Goal: Task Accomplishment & Management: Use online tool/utility

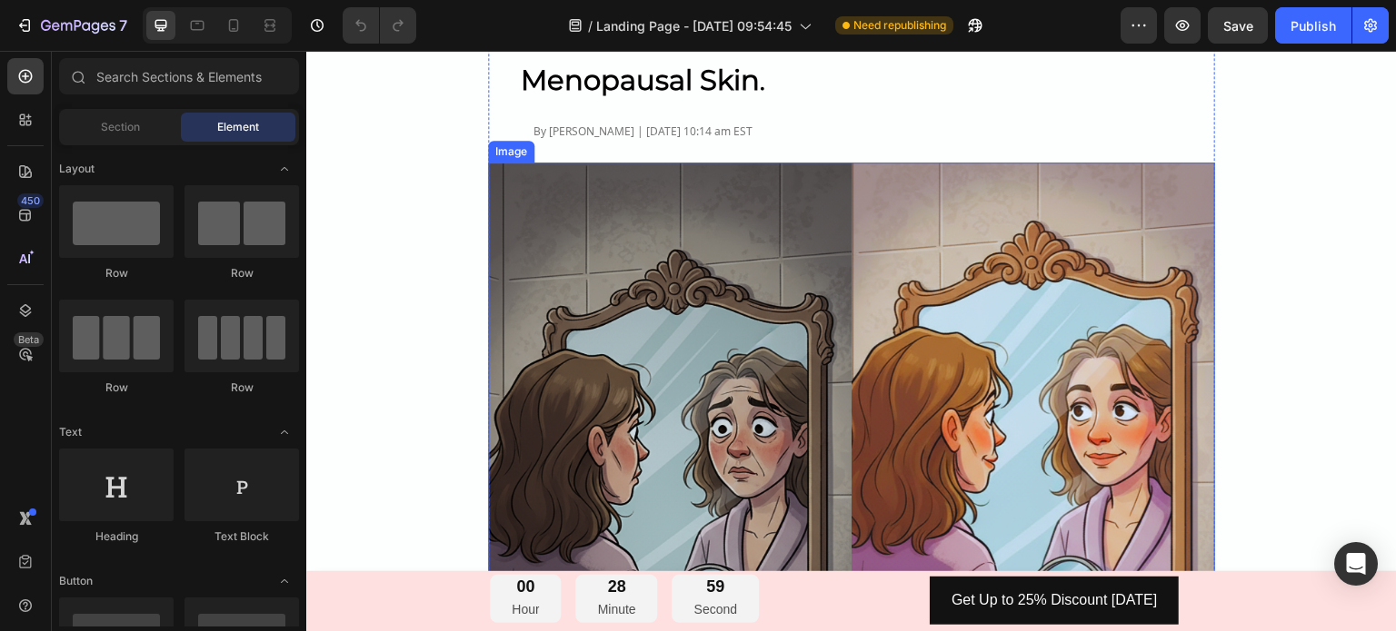
scroll to position [182, 0]
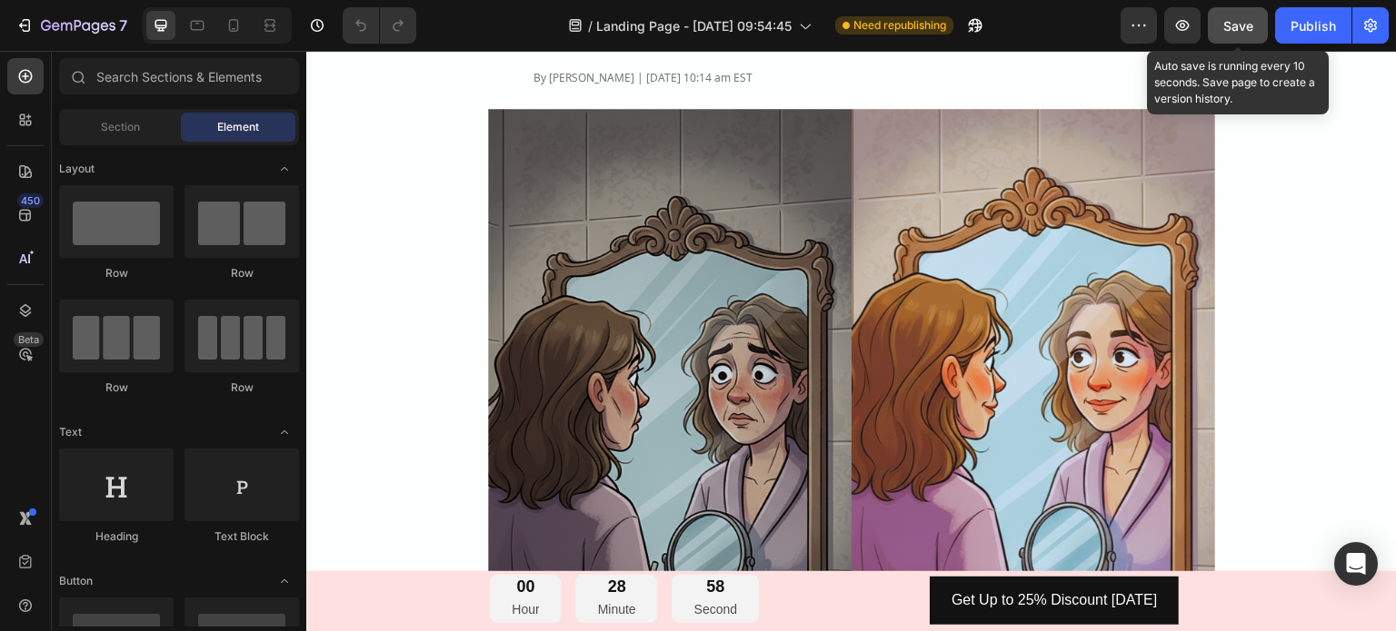
click at [1251, 30] on span "Save" at bounding box center [1238, 25] width 30 height 15
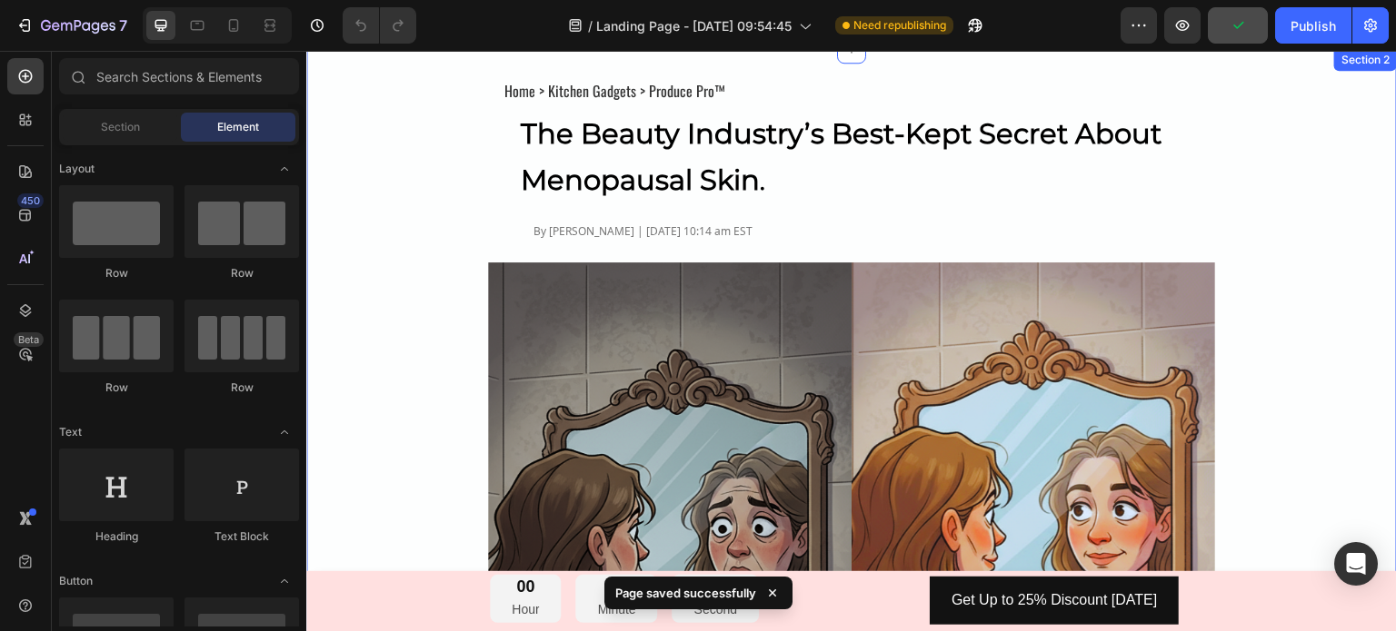
scroll to position [0, 0]
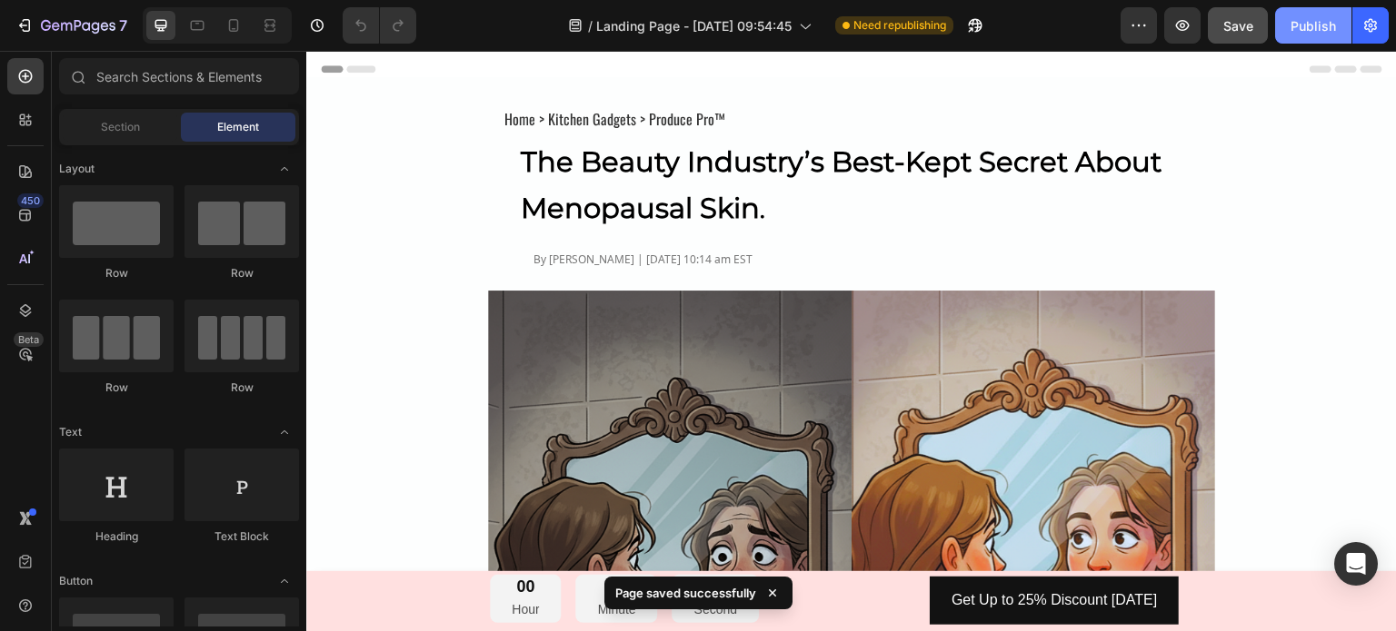
click at [1318, 29] on div "Publish" at bounding box center [1312, 25] width 45 height 19
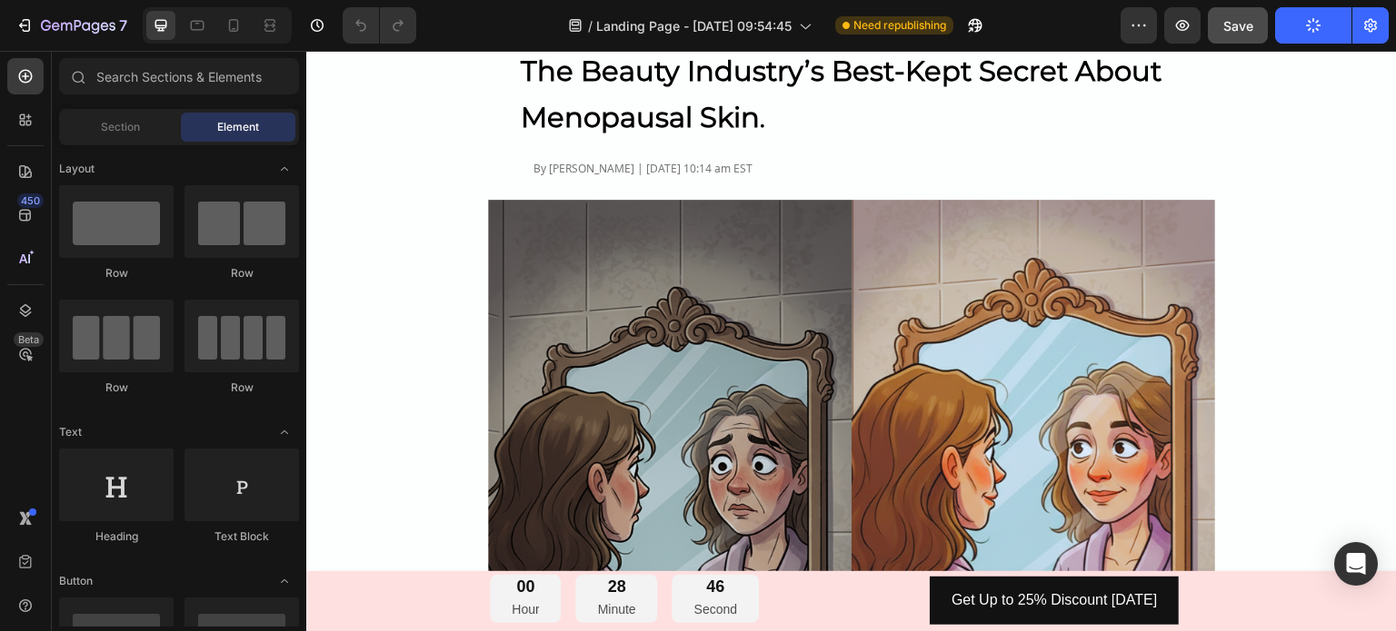
scroll to position [400, 0]
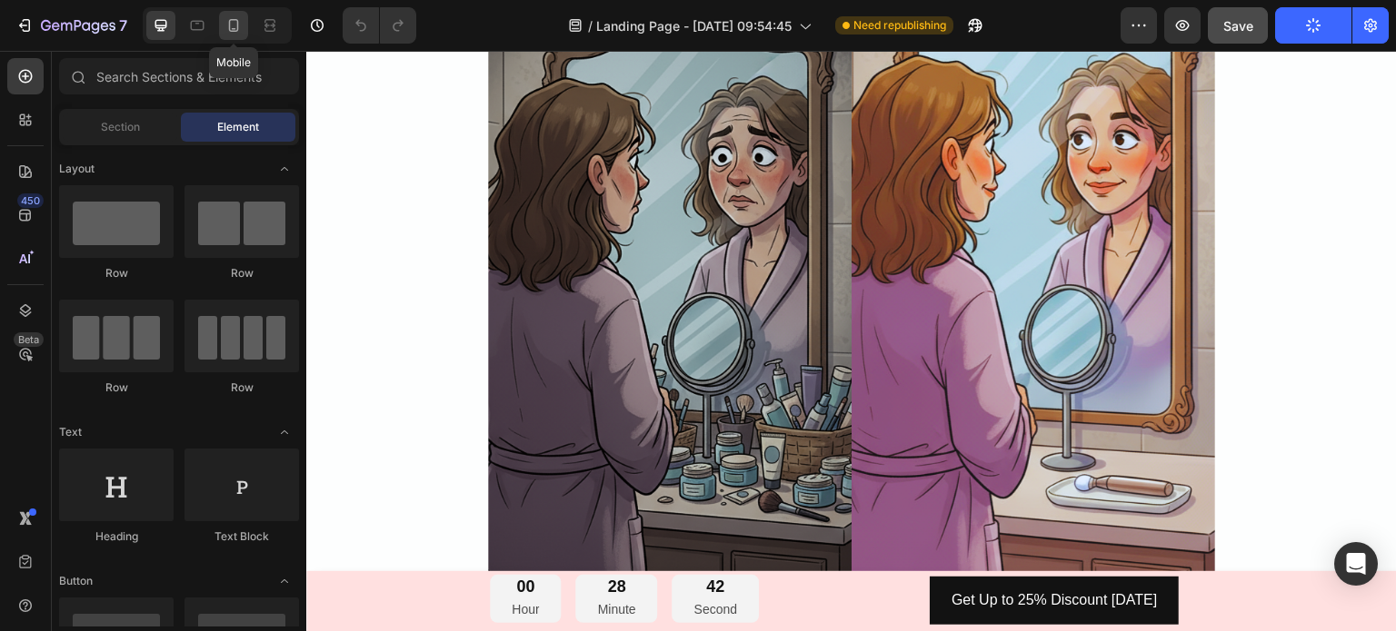
click at [238, 31] on icon at bounding box center [233, 25] width 18 height 18
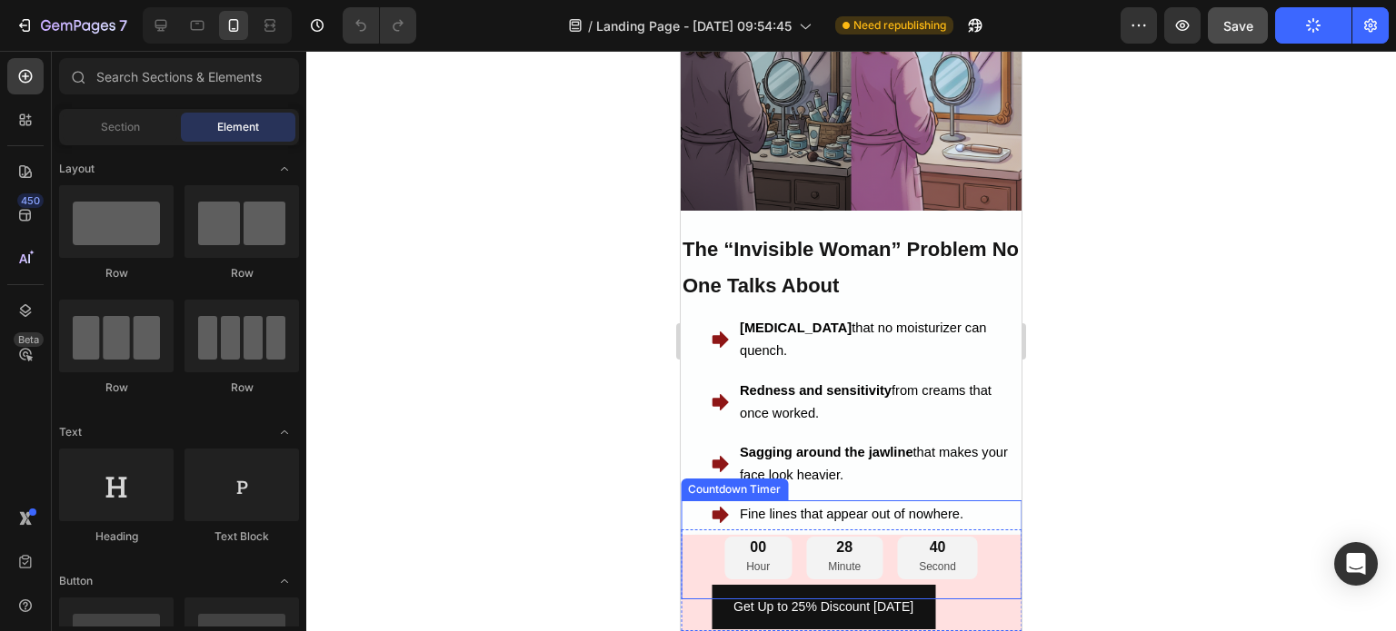
scroll to position [556, 0]
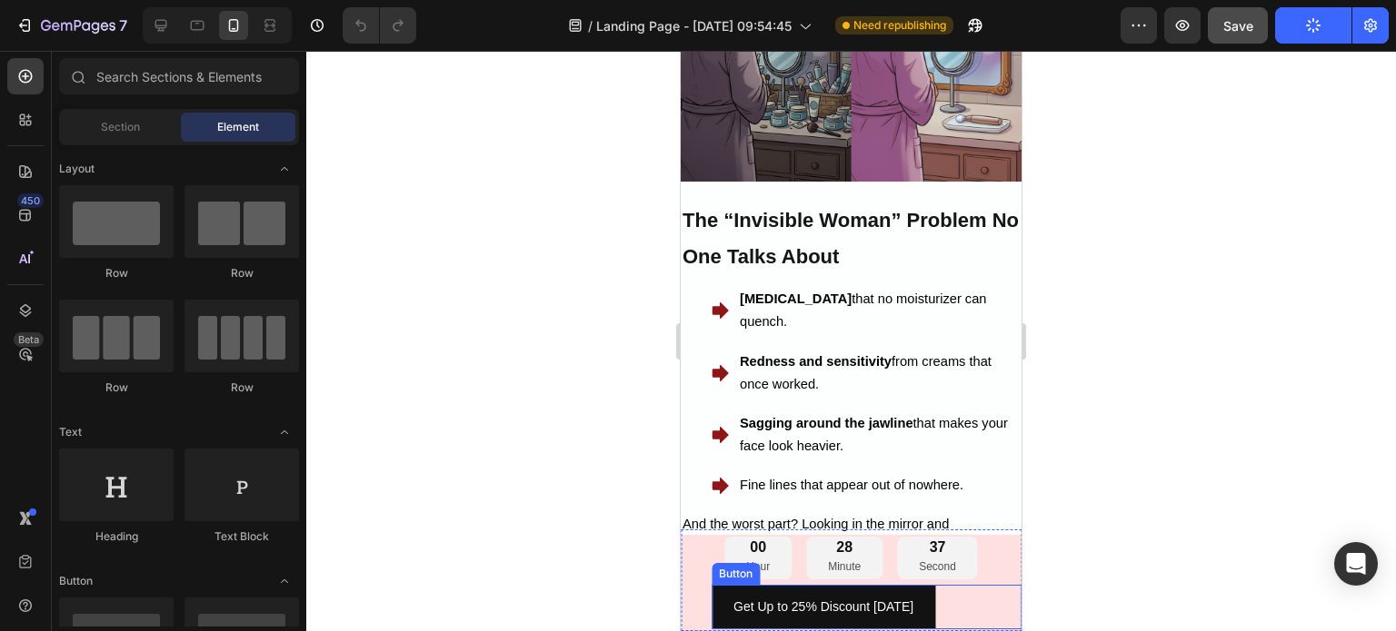
click at [939, 610] on div "Get Up to 25% Discount [DATE] Button" at bounding box center [866, 607] width 310 height 45
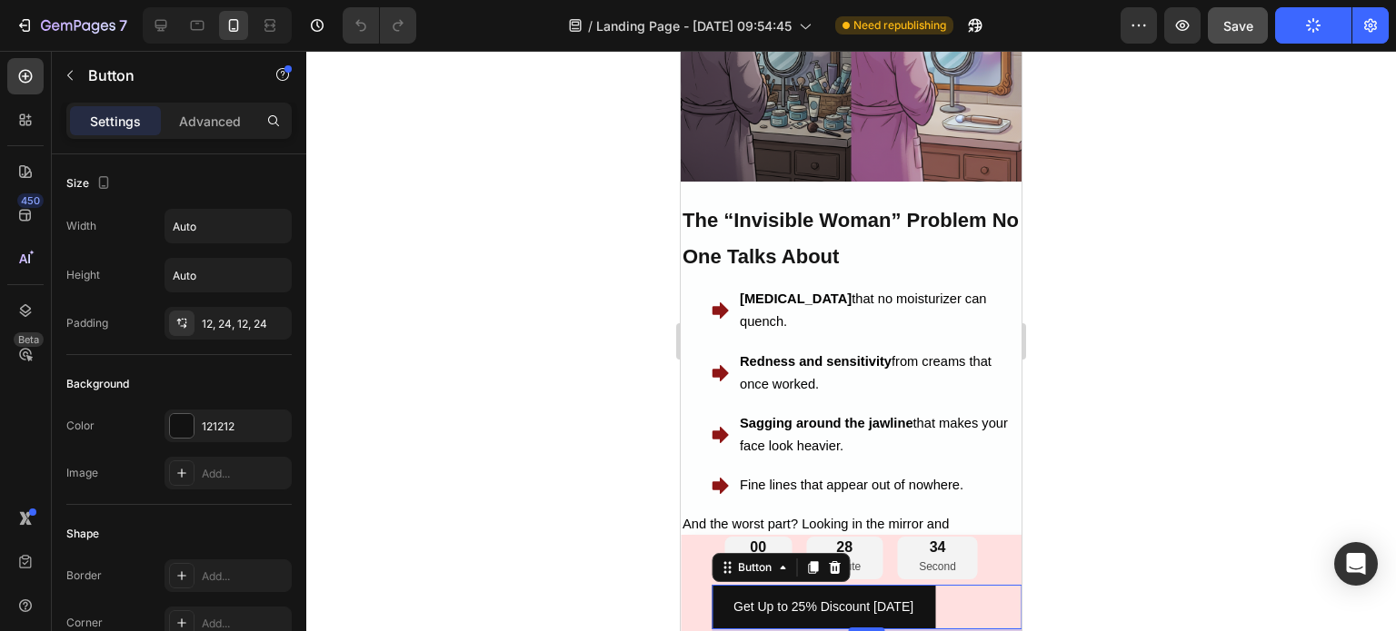
click at [260, 42] on div at bounding box center [217, 25] width 149 height 36
click at [269, 32] on icon at bounding box center [269, 30] width 11 height 4
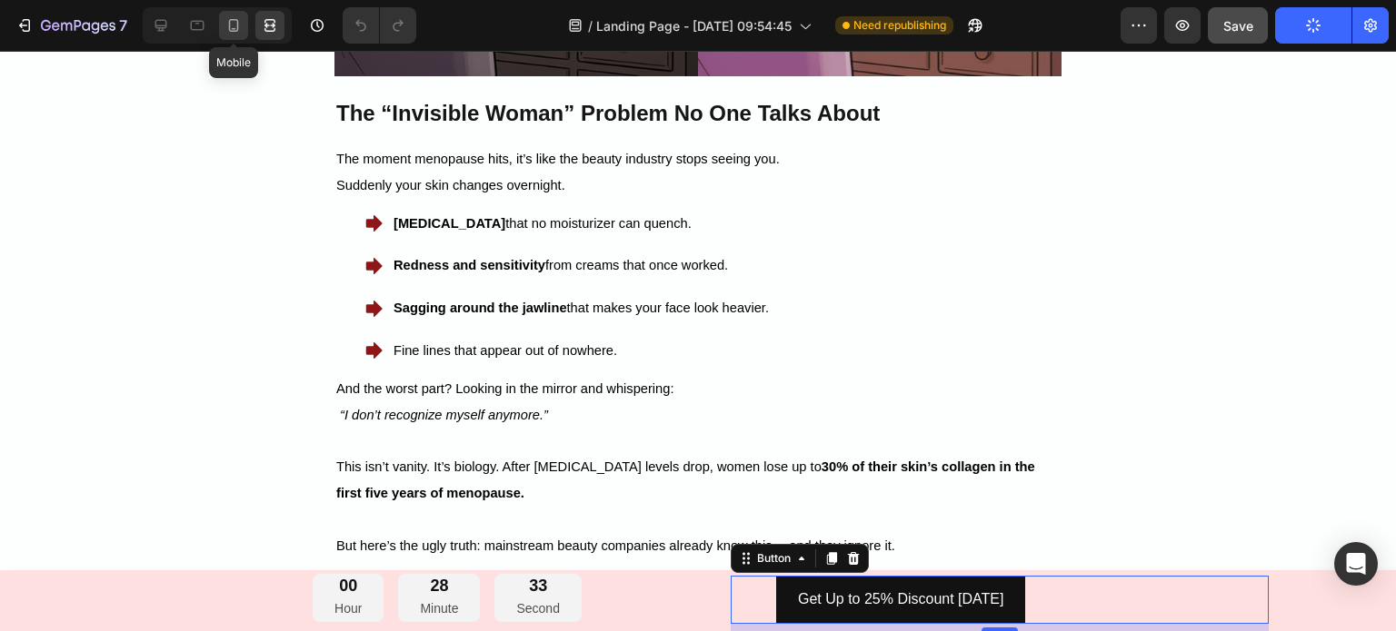
scroll to position [952, 0]
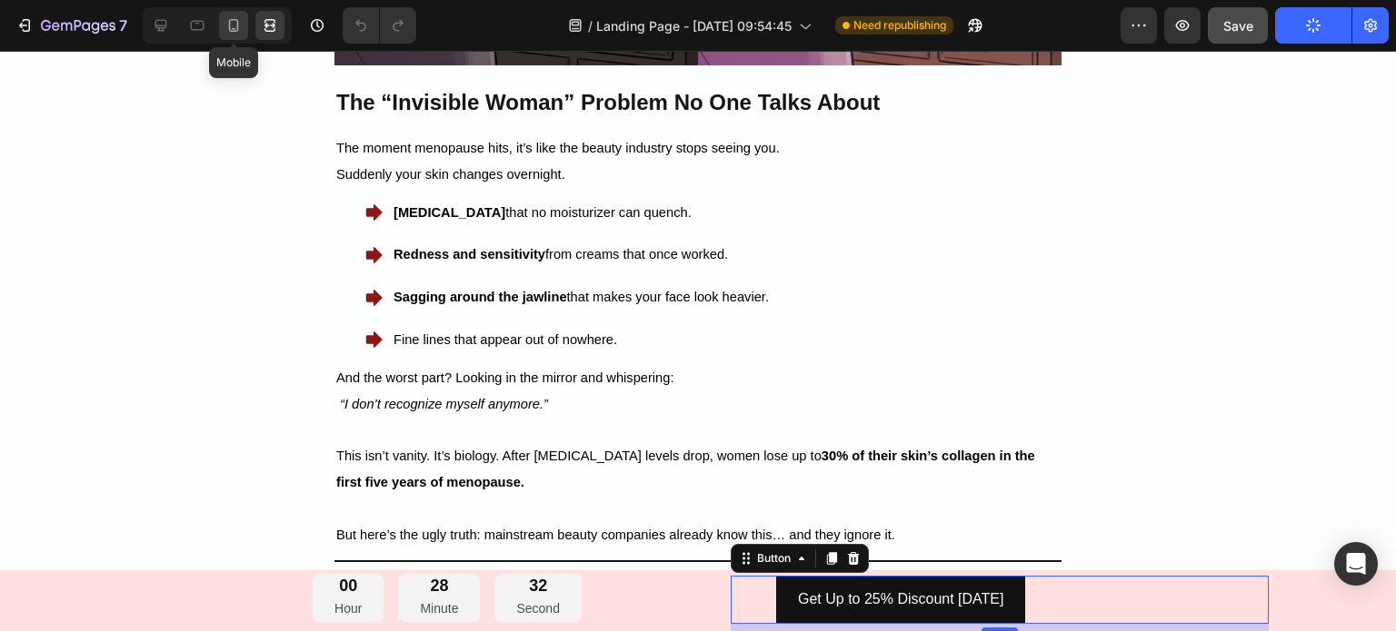
click at [232, 27] on icon at bounding box center [233, 25] width 18 height 18
type input "14"
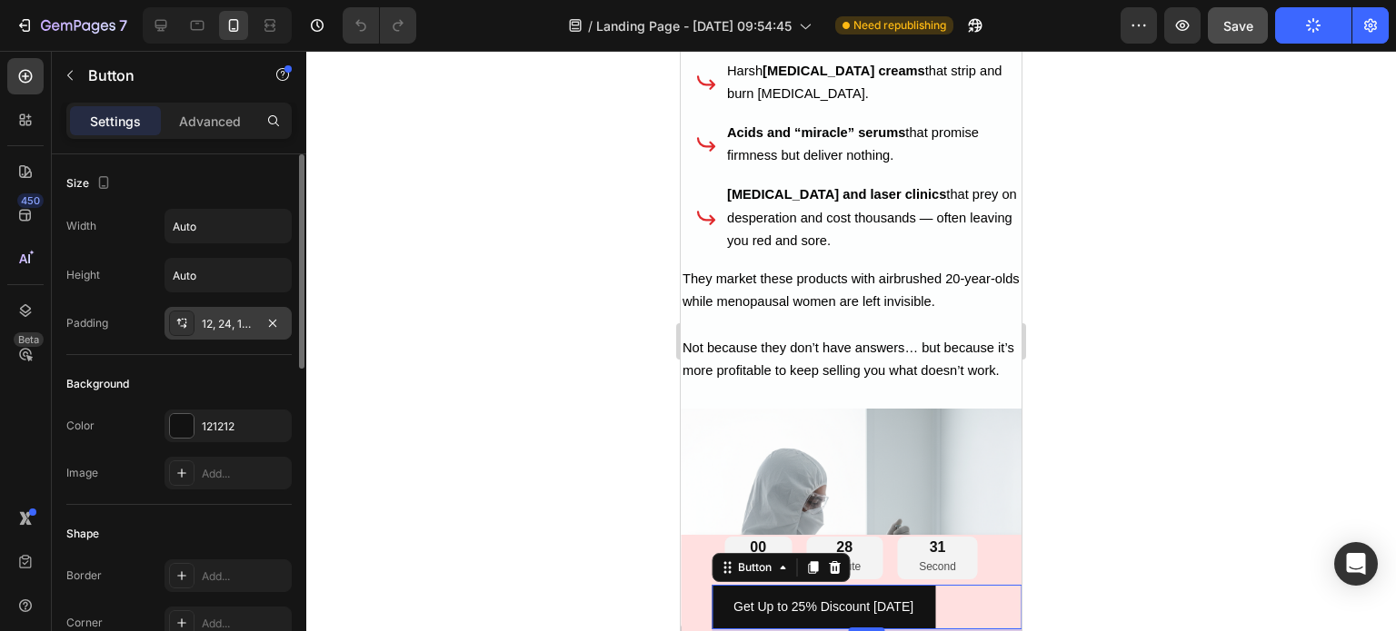
scroll to position [1406, 0]
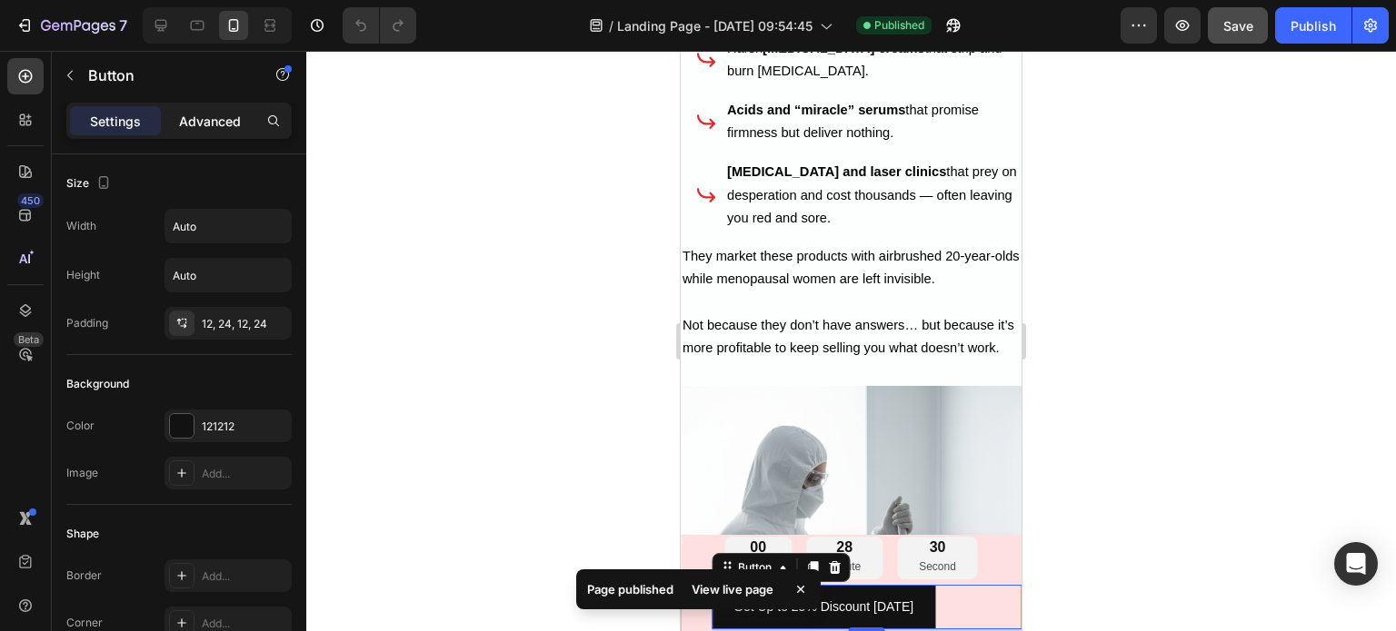
click at [205, 128] on p "Advanced" at bounding box center [210, 121] width 62 height 19
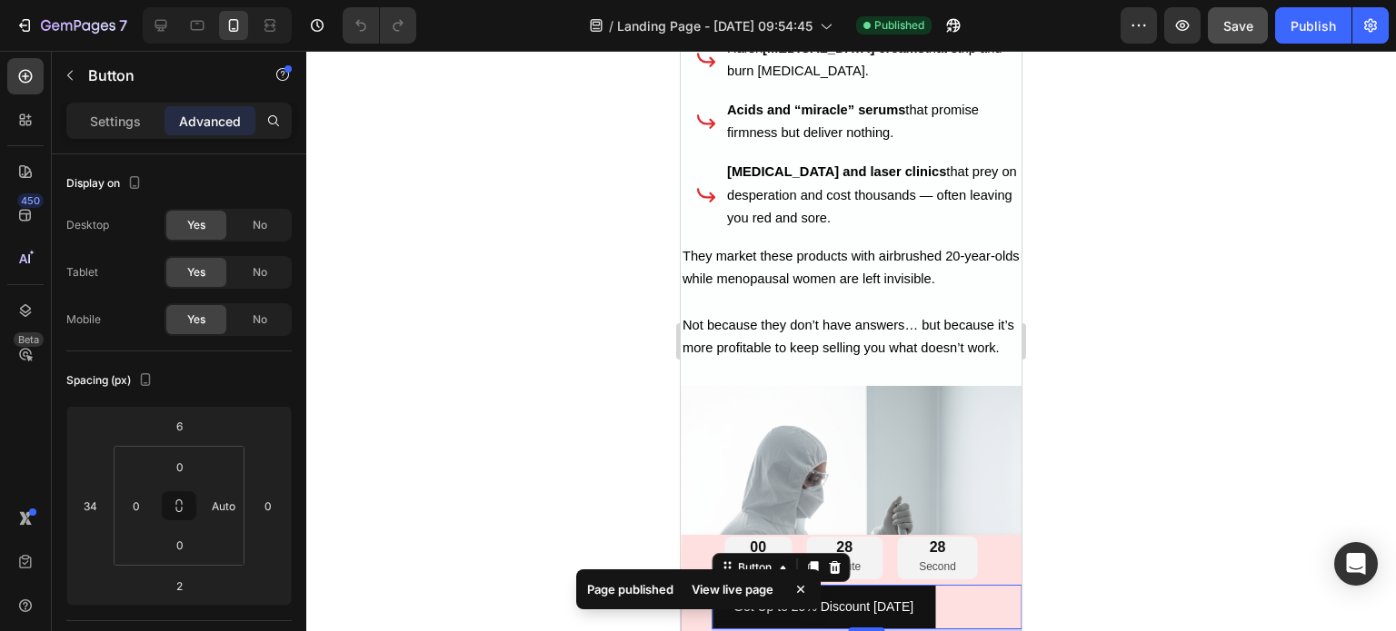
click at [796, 588] on icon at bounding box center [800, 590] width 18 height 18
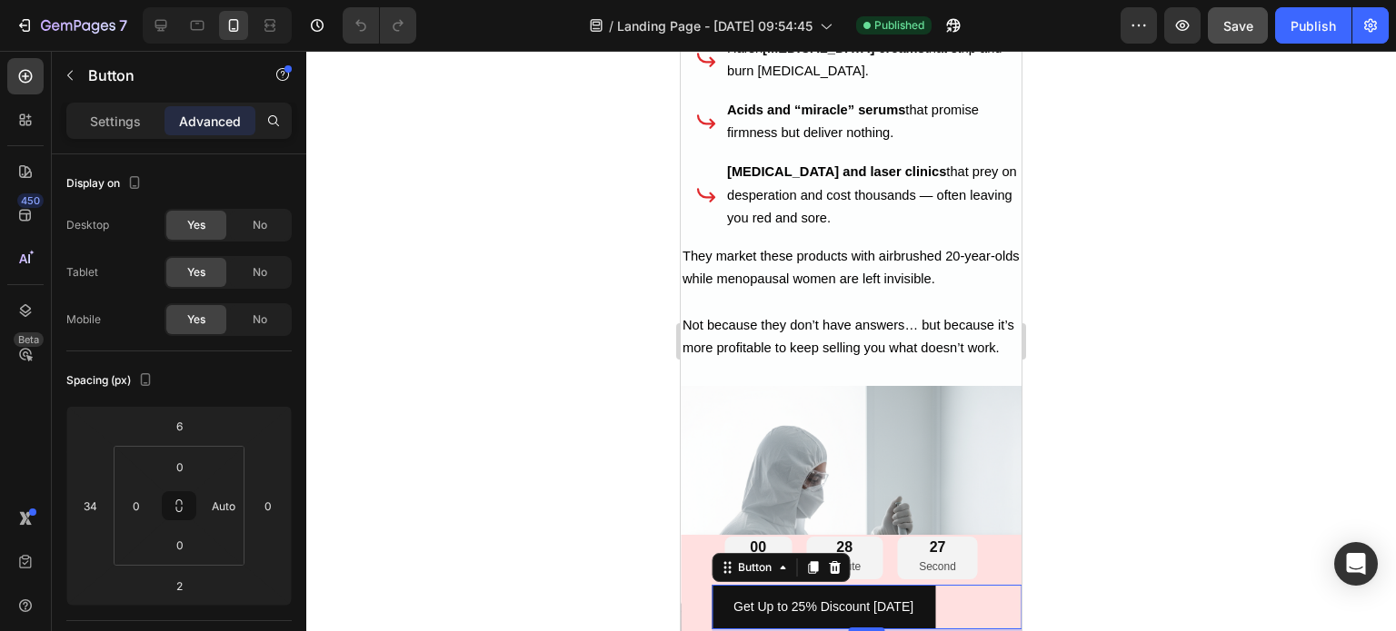
click at [935, 615] on div "Get Up to 25% Discount [DATE] Button 2" at bounding box center [866, 607] width 310 height 45
type input "20"
drag, startPoint x: 114, startPoint y: 497, endPoint x: 168, endPoint y: 488, distance: 54.4
click at [168, 0] on html "7 / Landing Page - [DATE] 09:54:45 Published Preview Save Publish 450 Beta Sect…" at bounding box center [698, 0] width 1396 height 0
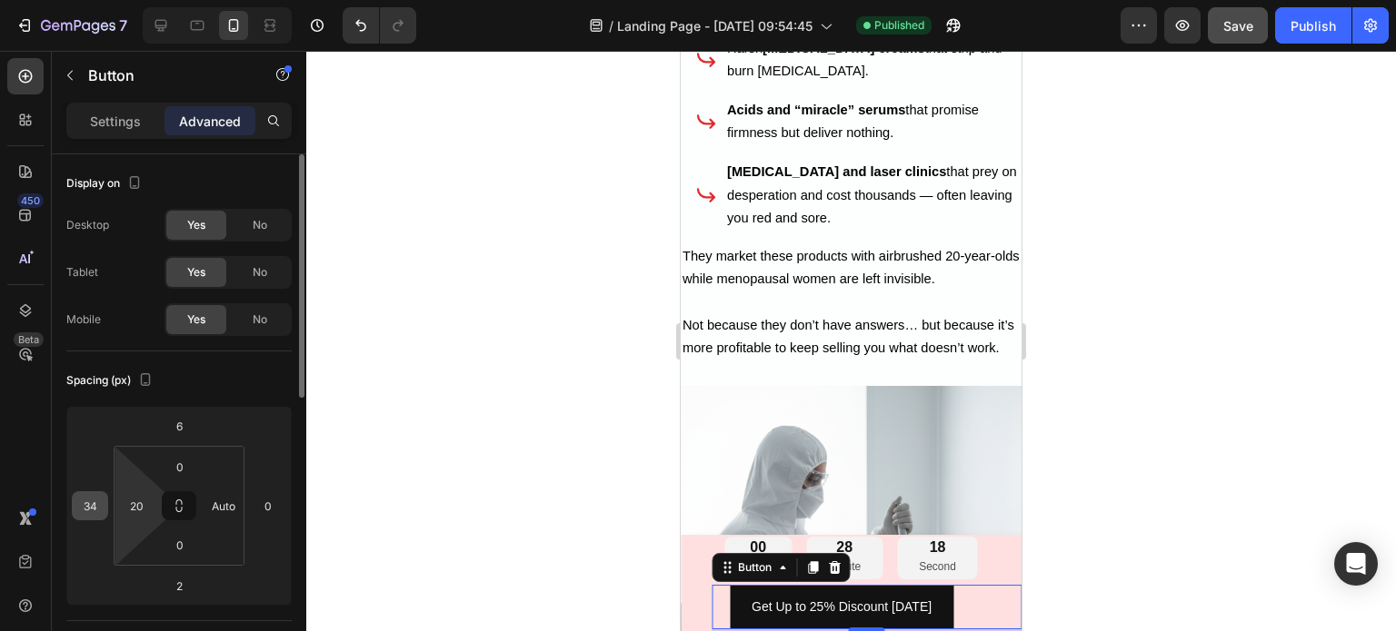
click at [122, 494] on div "0 20 0 Auto" at bounding box center [179, 506] width 131 height 120
click at [99, 502] on input "34" at bounding box center [89, 505] width 27 height 27
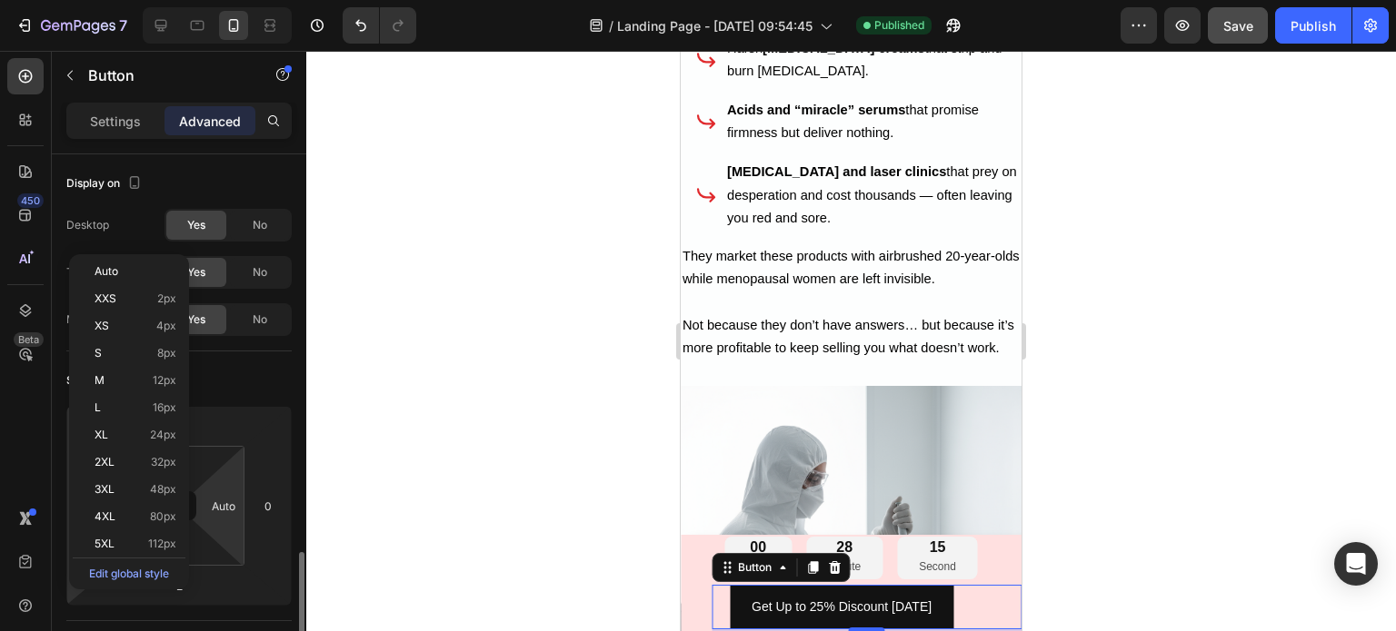
scroll to position [273, 0]
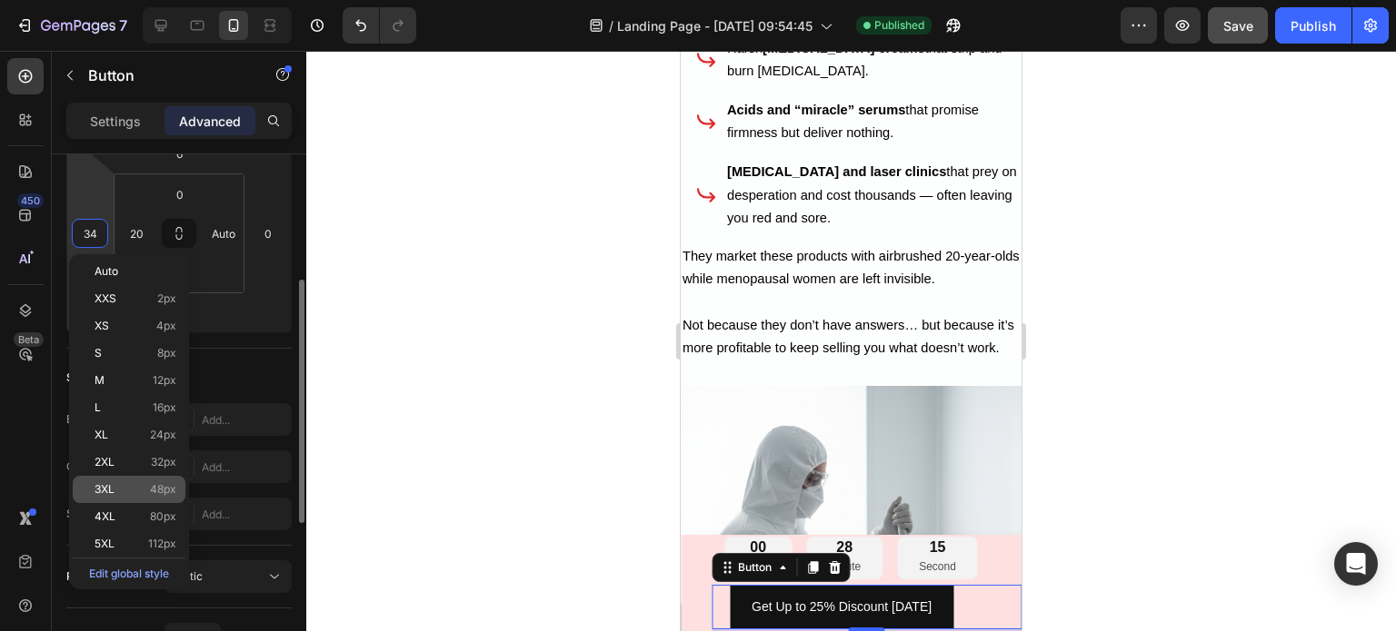
click at [148, 490] on p "3XL 48px" at bounding box center [135, 489] width 82 height 13
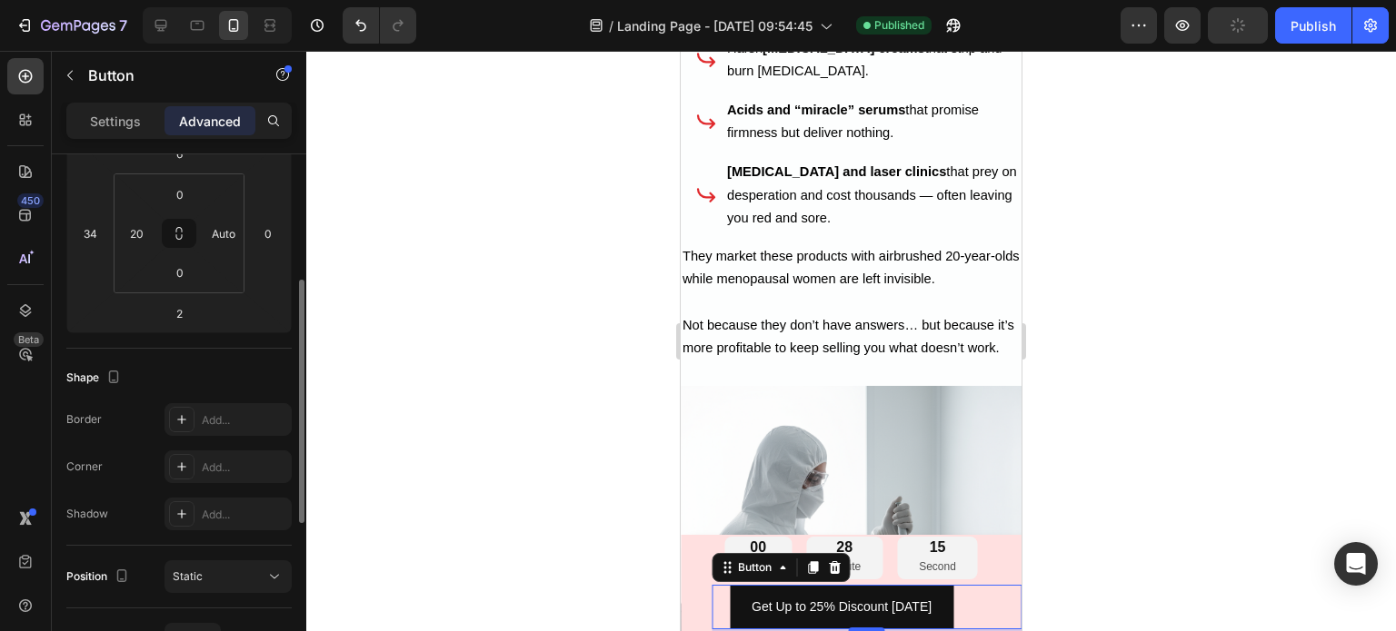
type input "48"
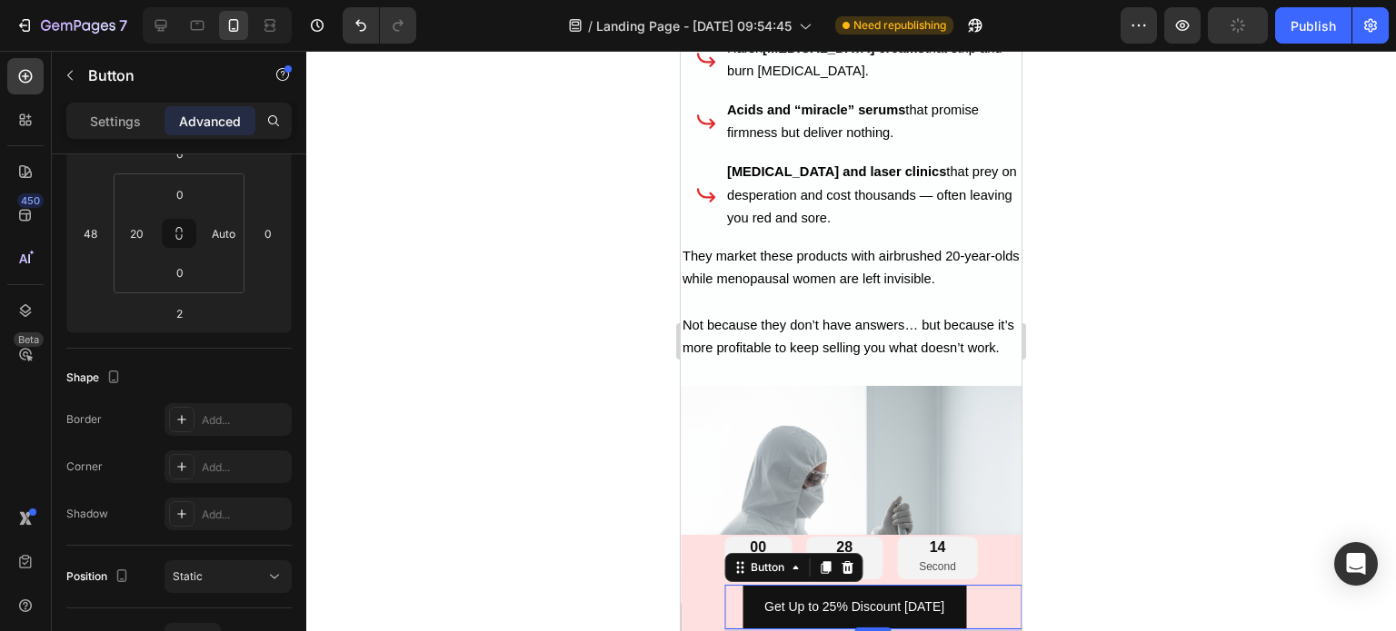
click at [480, 377] on div at bounding box center [850, 341] width 1089 height 581
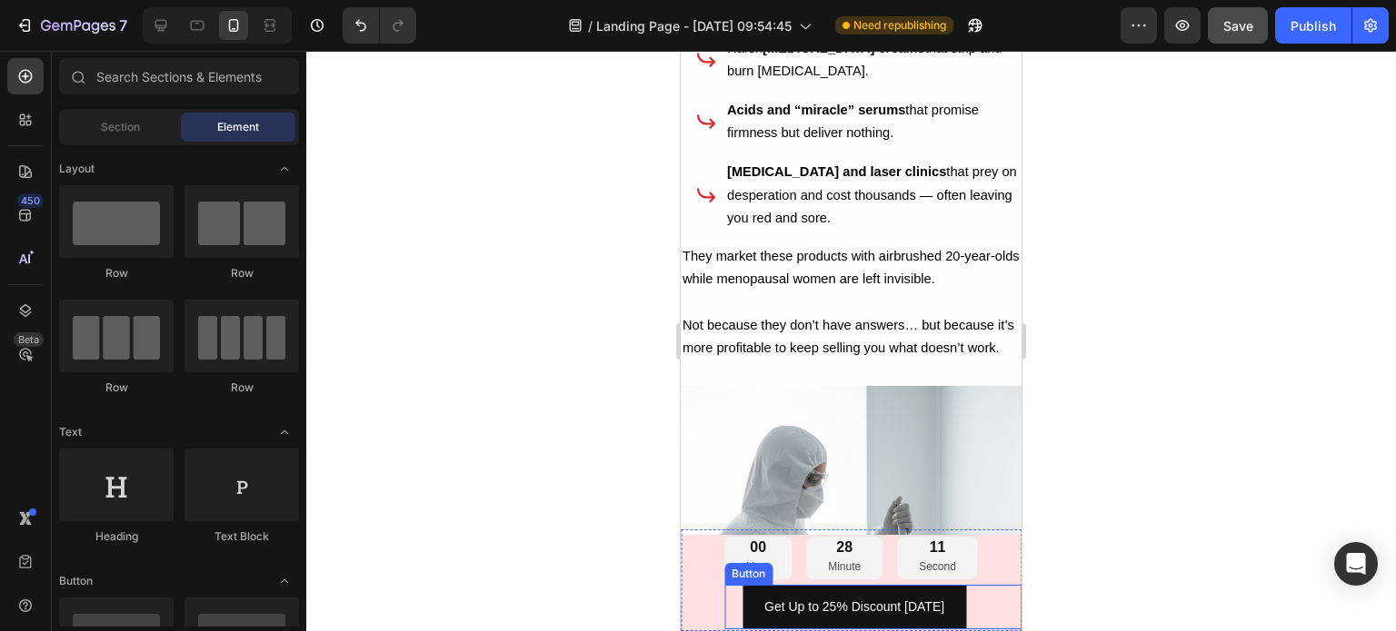
click at [730, 602] on div "Get Up to 25% Discount [DATE] Button" at bounding box center [872, 607] width 297 height 45
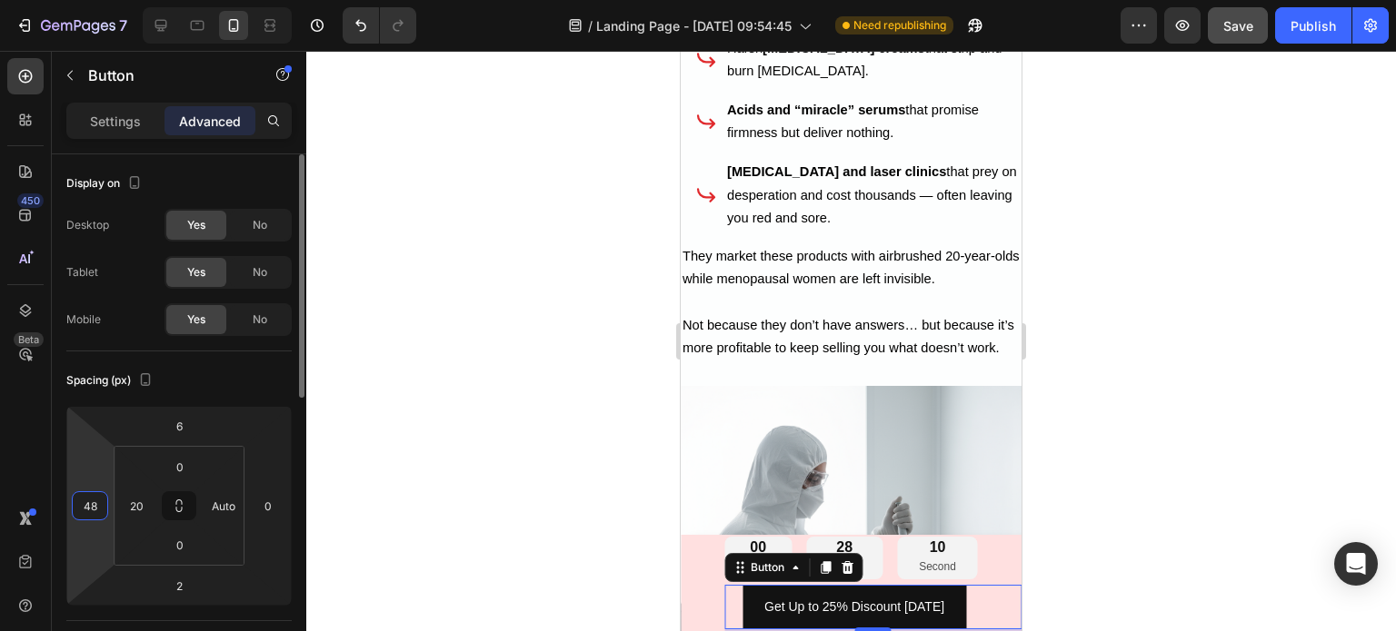
click at [92, 504] on input "48" at bounding box center [89, 505] width 27 height 27
click at [94, 504] on input "48" at bounding box center [89, 505] width 27 height 27
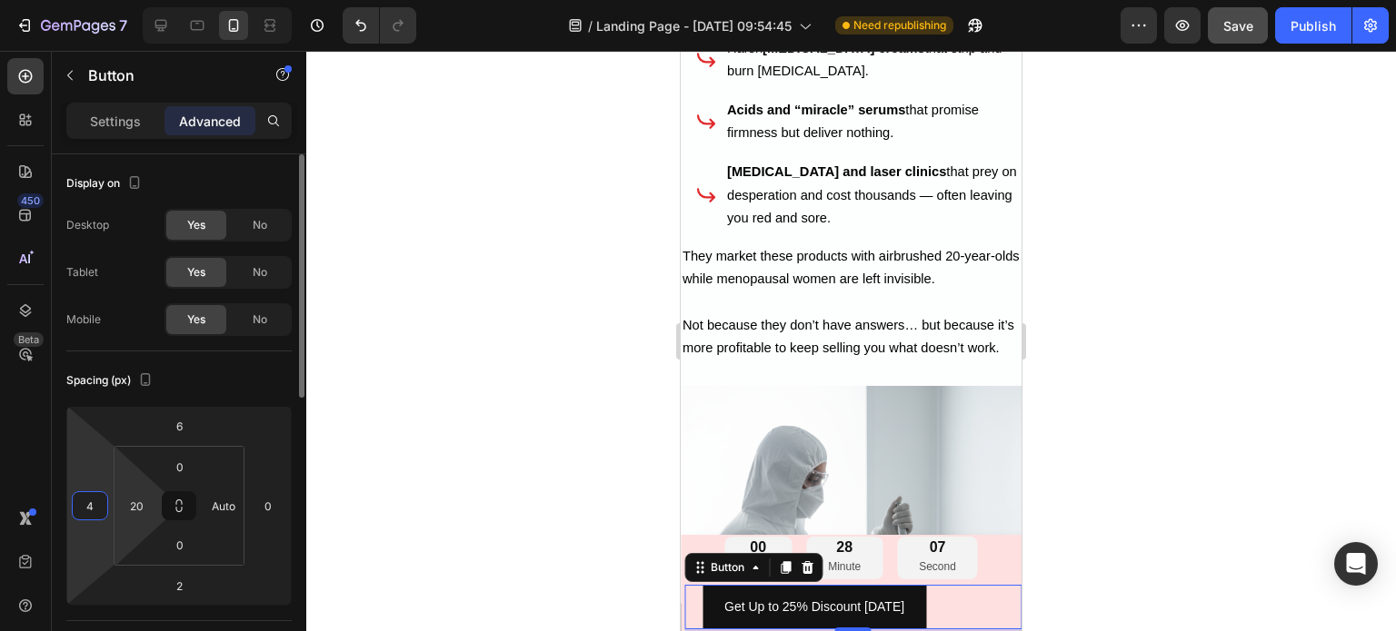
type input "44"
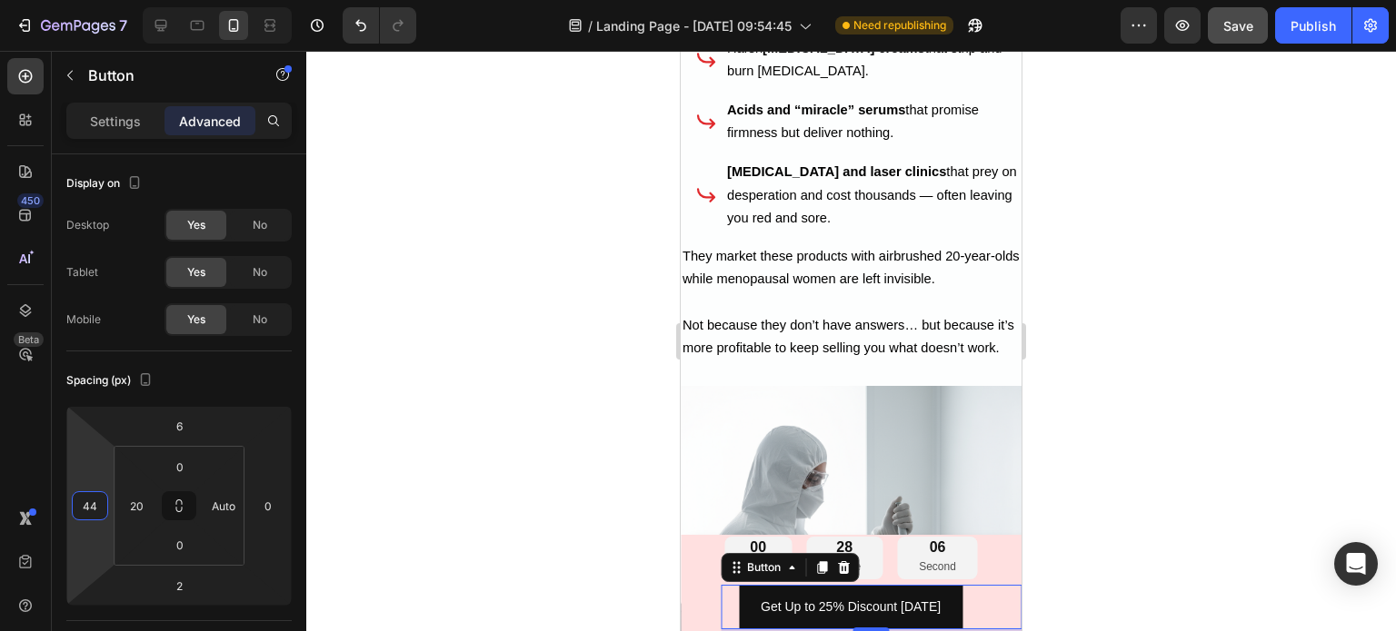
click at [432, 395] on div at bounding box center [850, 341] width 1089 height 581
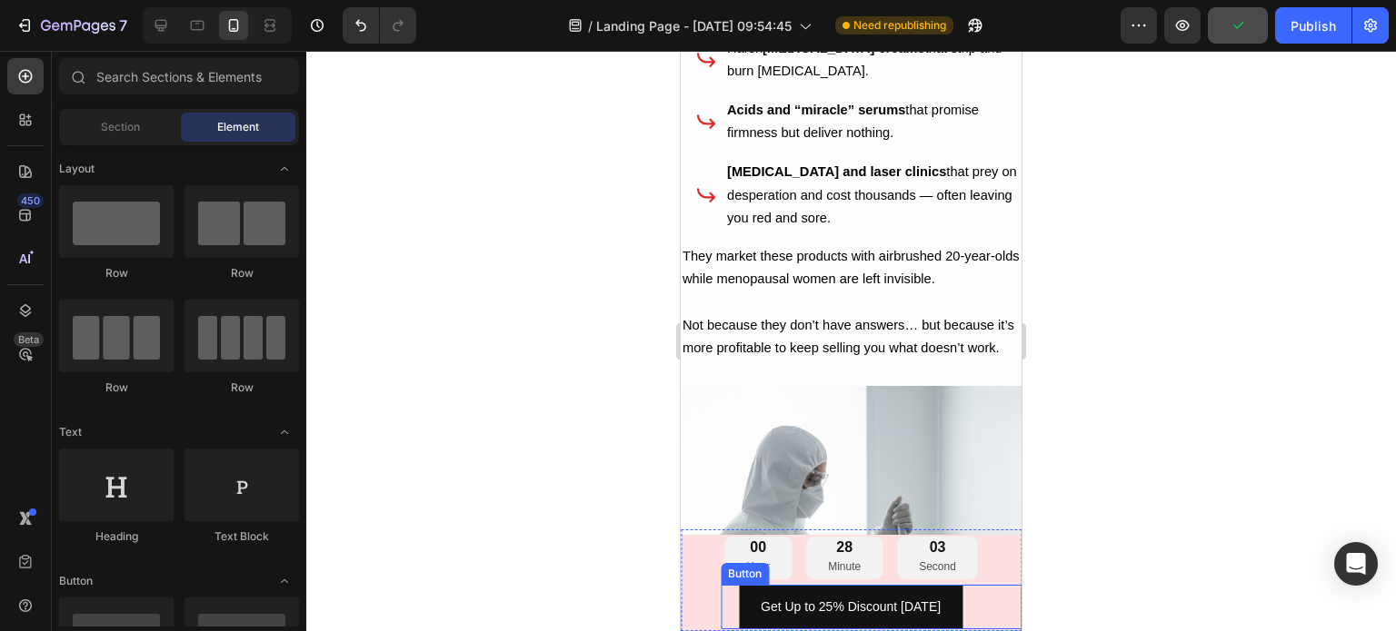
click at [731, 596] on div "Get Up to 25% Discount [DATE] Button" at bounding box center [871, 607] width 301 height 45
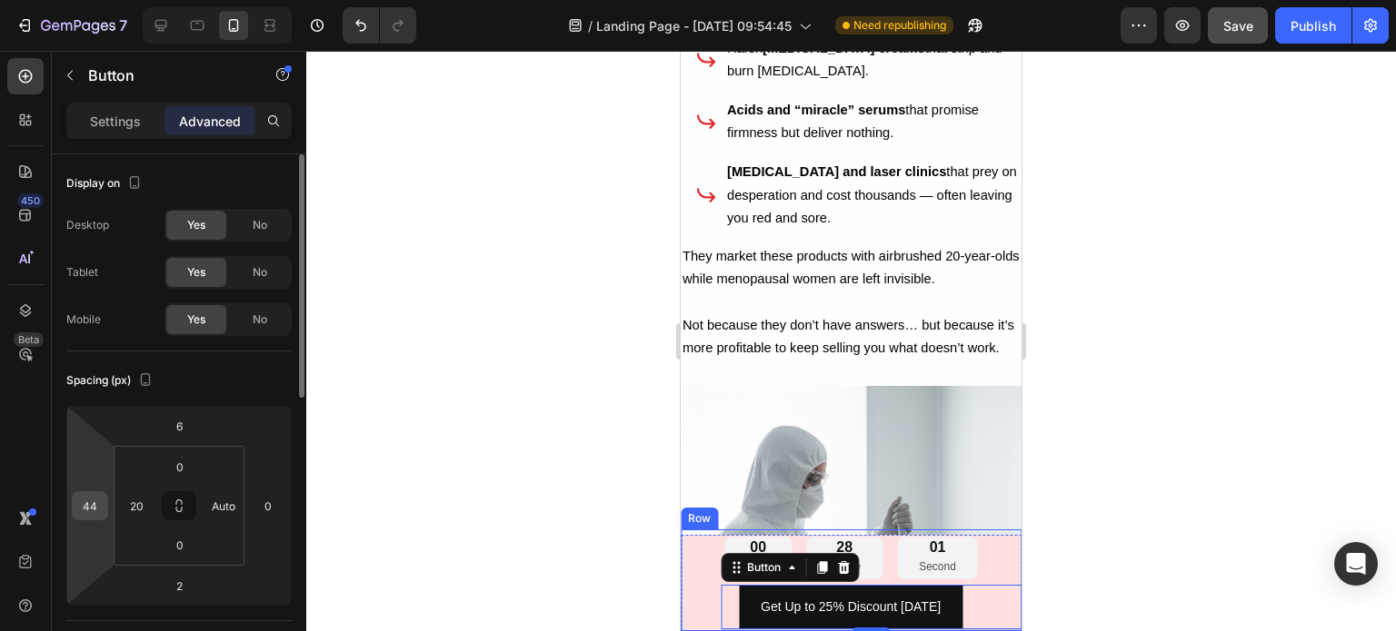
click at [94, 507] on input "44" at bounding box center [89, 505] width 27 height 27
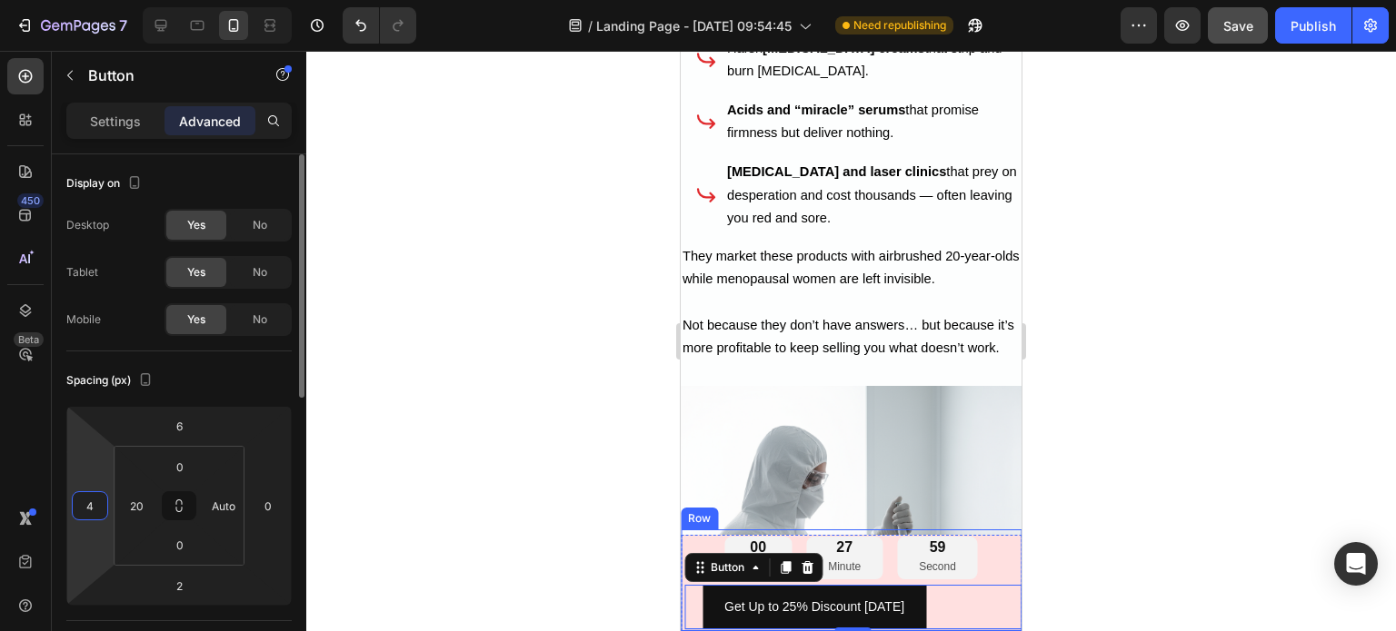
type input "43"
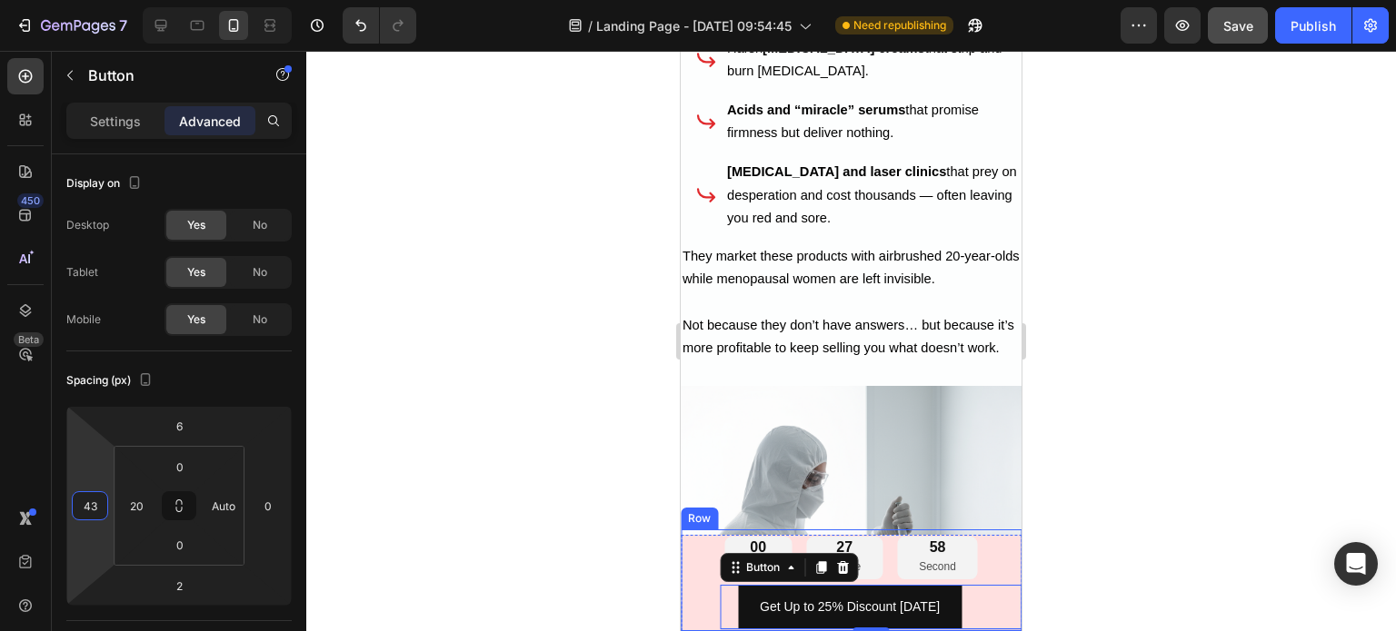
click at [454, 329] on div at bounding box center [850, 341] width 1089 height 581
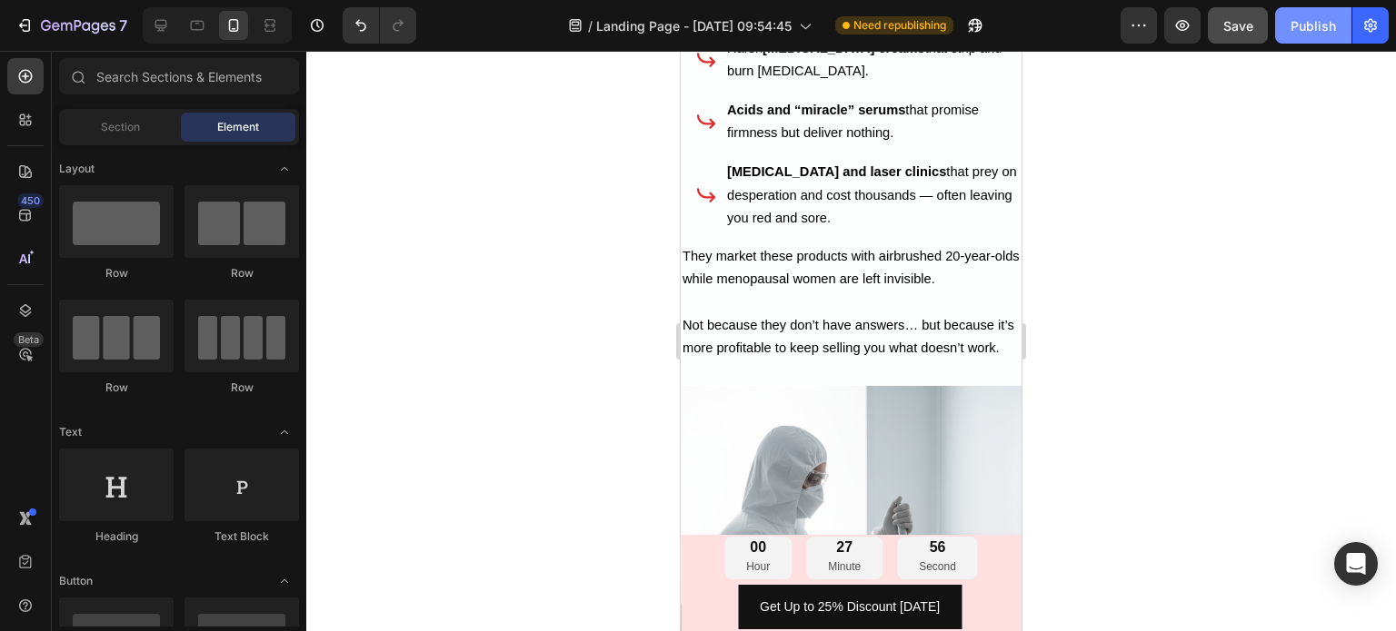
click at [1308, 25] on div "Publish" at bounding box center [1312, 25] width 45 height 19
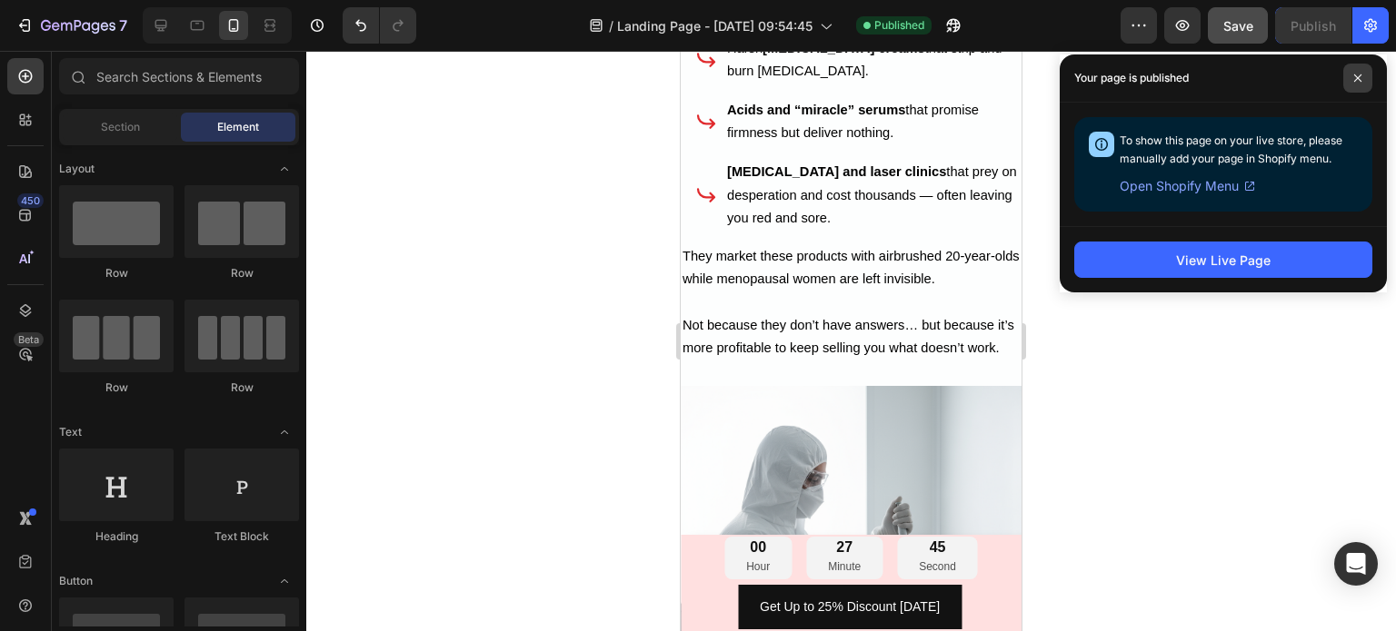
click at [1357, 85] on span at bounding box center [1357, 78] width 29 height 29
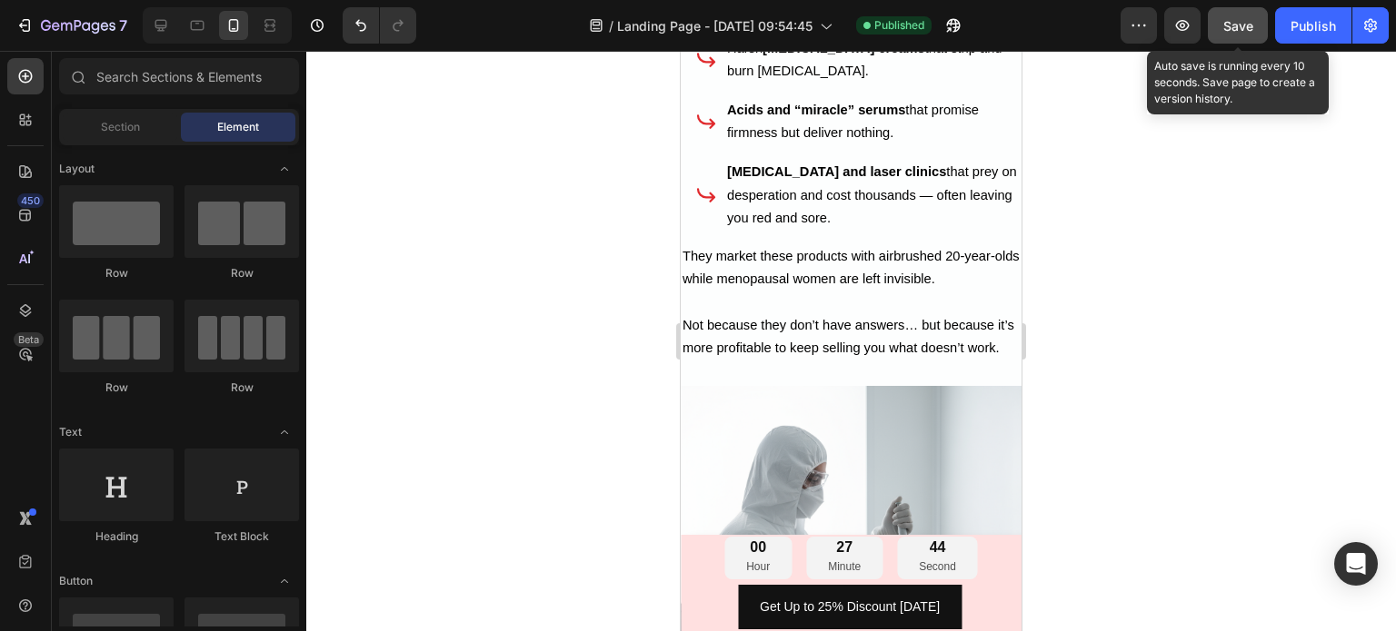
click at [1228, 32] on span "Save" at bounding box center [1238, 25] width 30 height 15
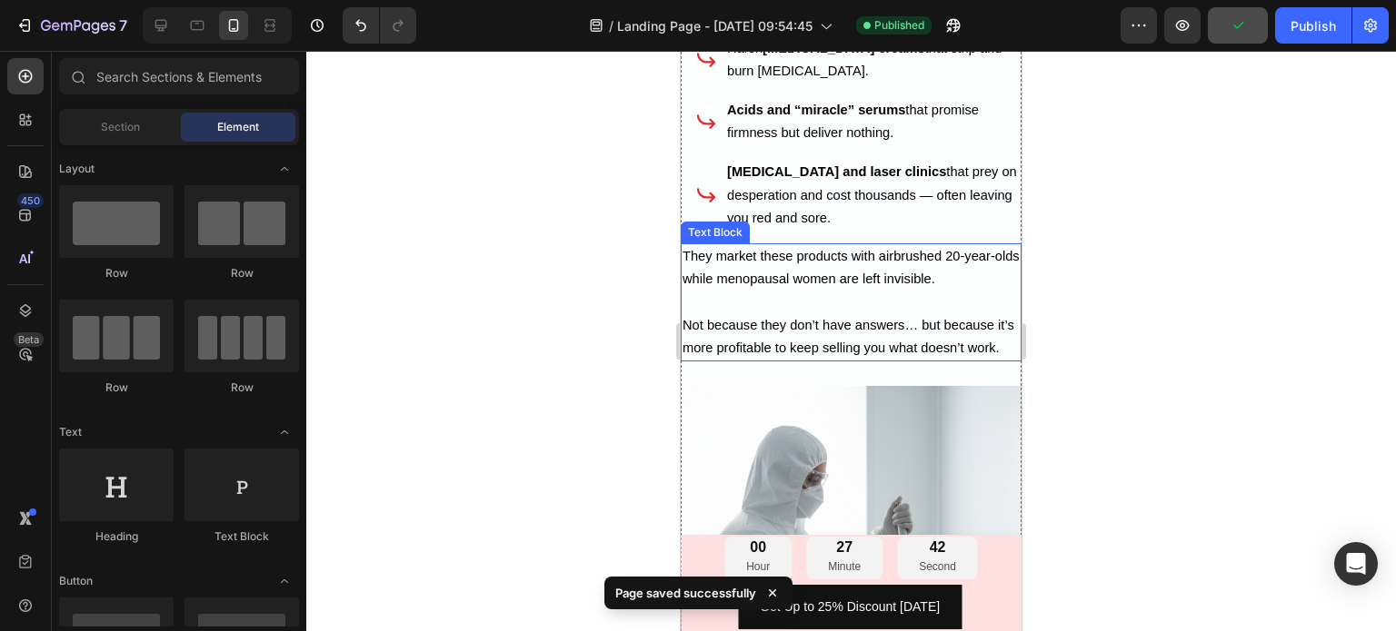
click at [925, 249] on span "They market these products with airbrushed 20-year-olds while menopausal women …" at bounding box center [850, 267] width 337 height 37
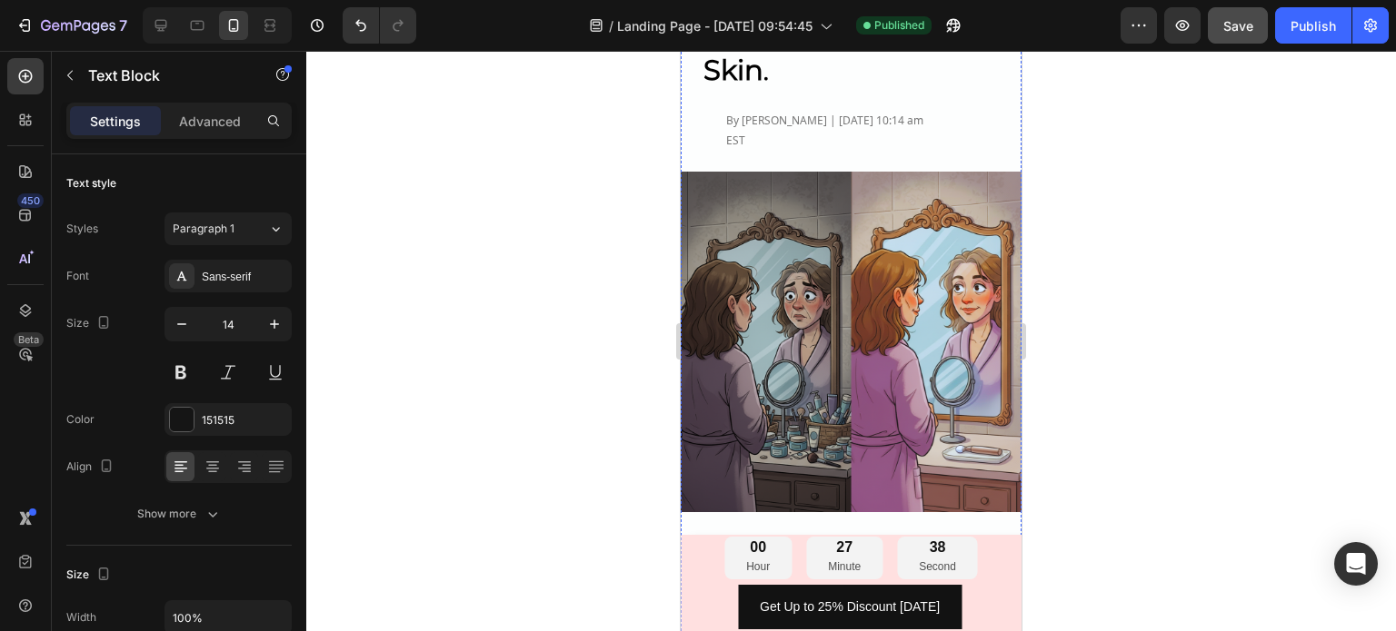
scroll to position [0, 0]
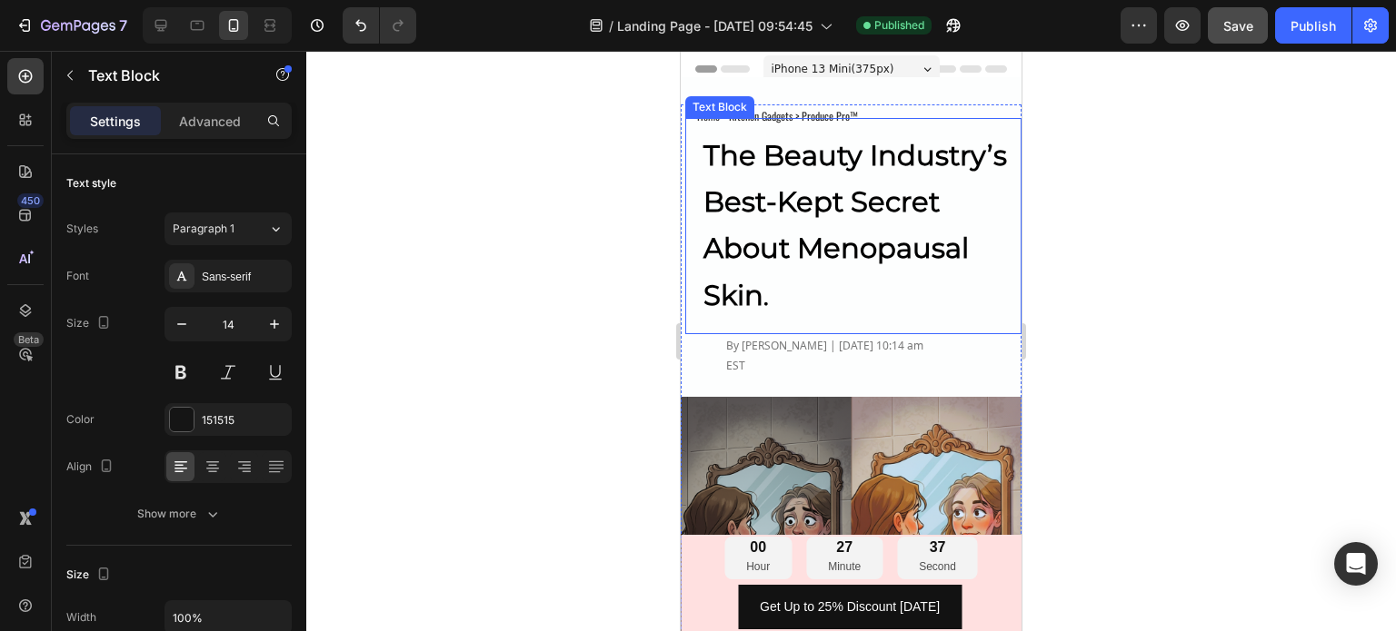
click at [789, 224] on p "The Beauty Industry’s Best-Kept Secret About Menopausal Skin ." at bounding box center [854, 227] width 303 height 188
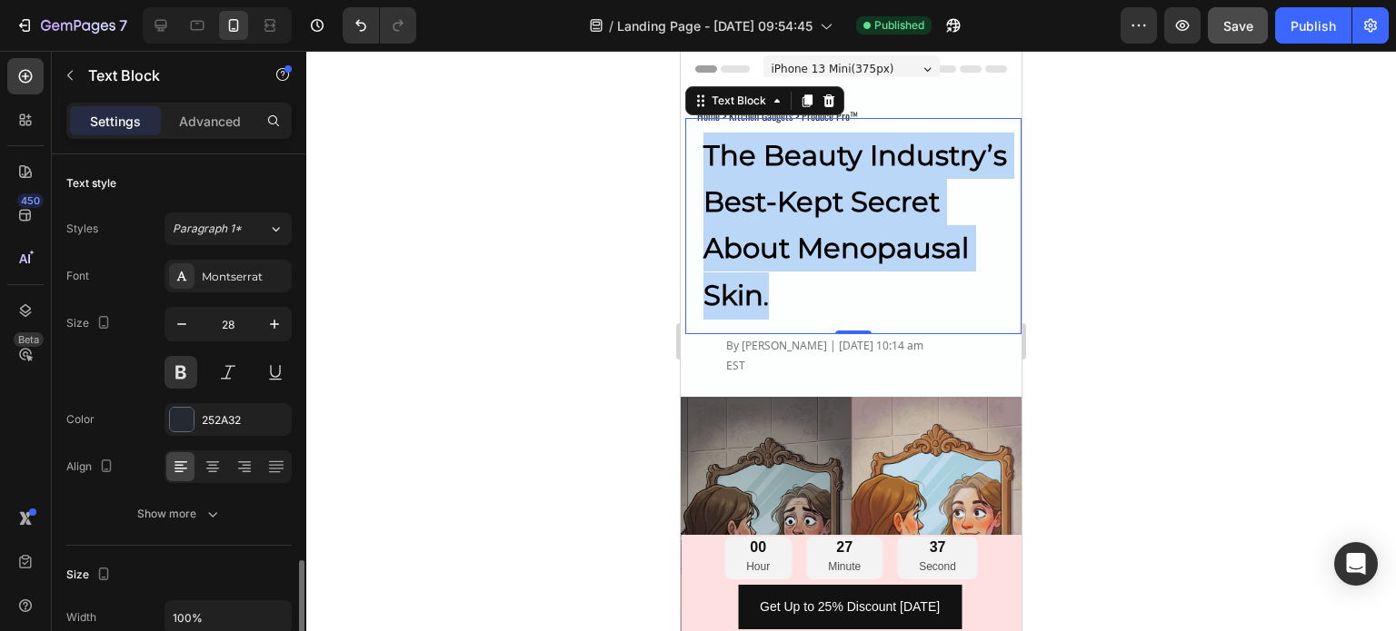
scroll to position [273, 0]
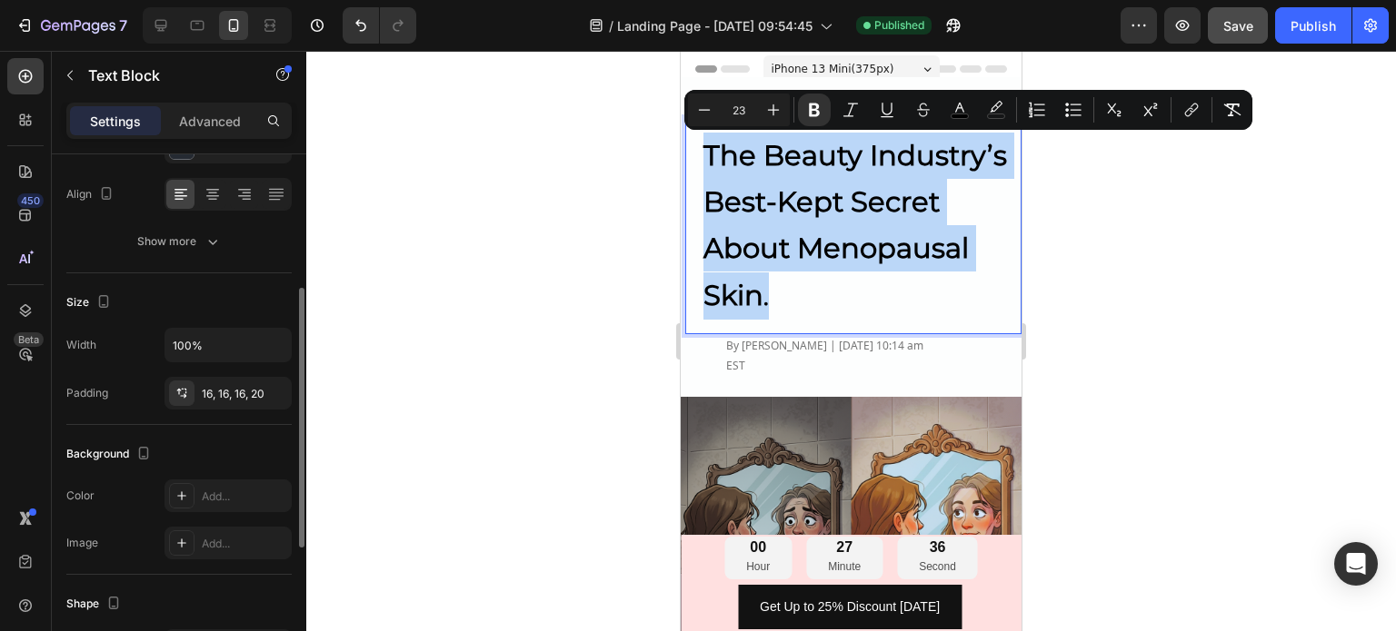
click at [797, 244] on strong "The Beauty Industry’s Best-Kept Secret About Menopausal Skin" at bounding box center [854, 225] width 303 height 174
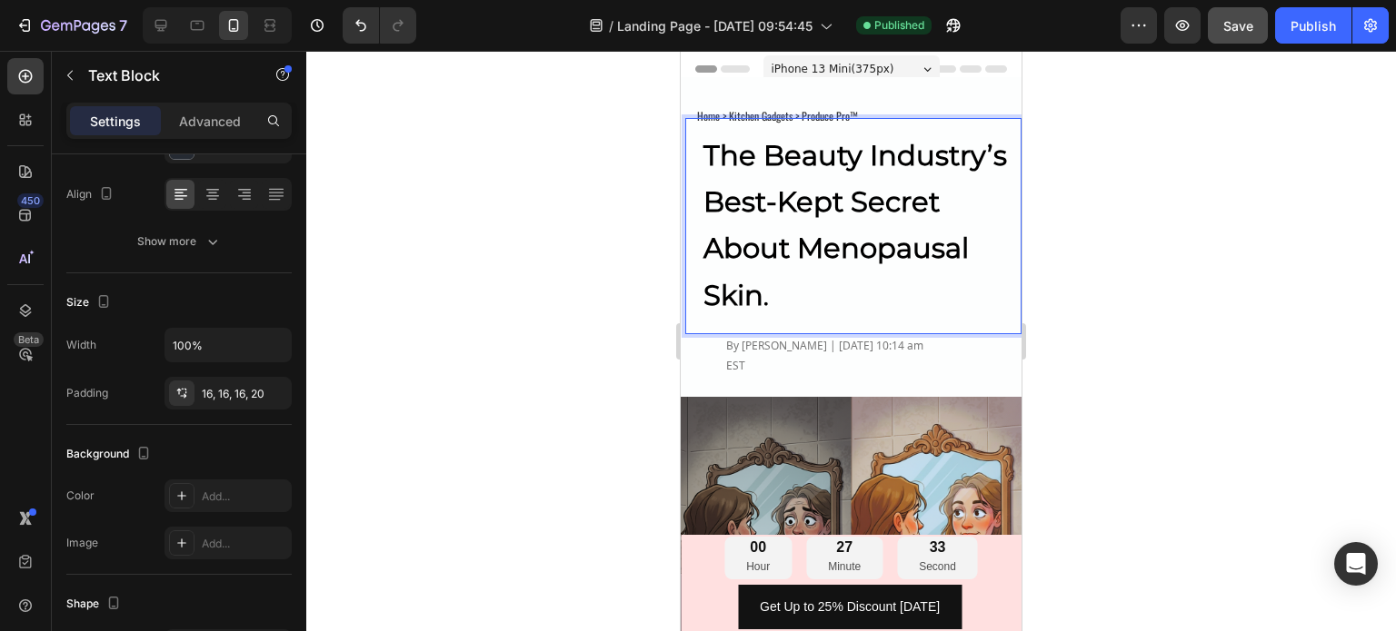
click at [611, 300] on div at bounding box center [850, 341] width 1089 height 581
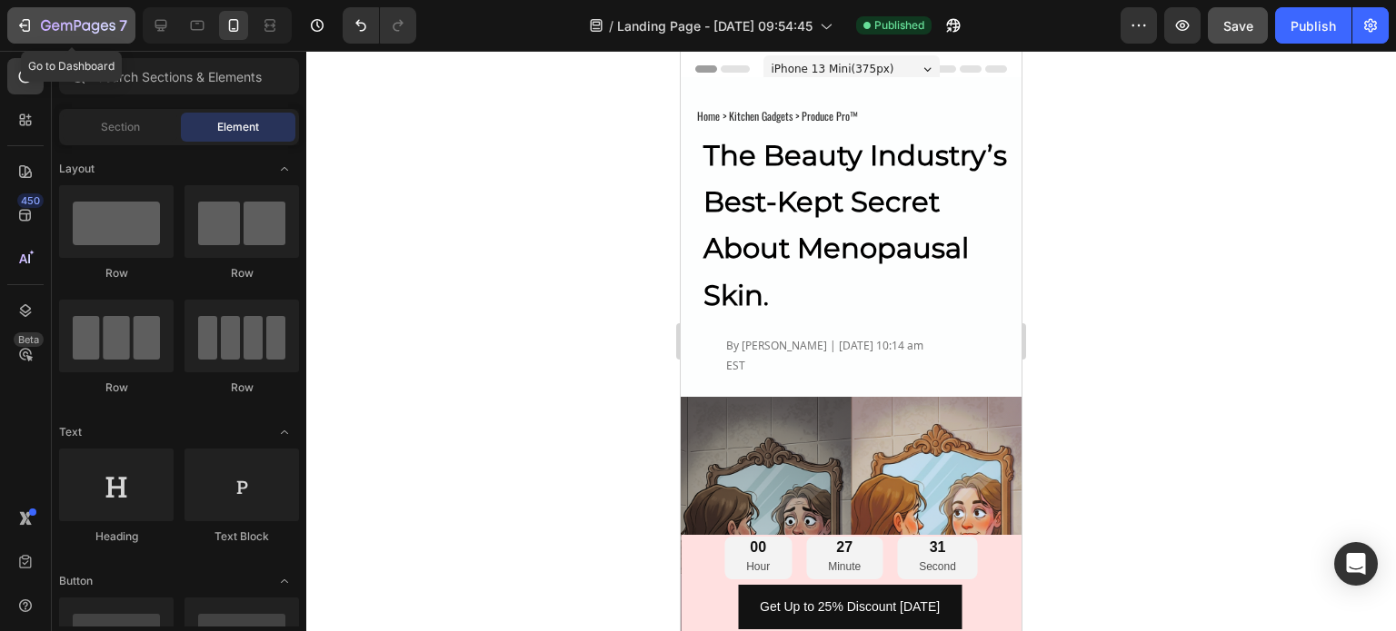
click at [25, 11] on button "7" at bounding box center [71, 25] width 128 height 36
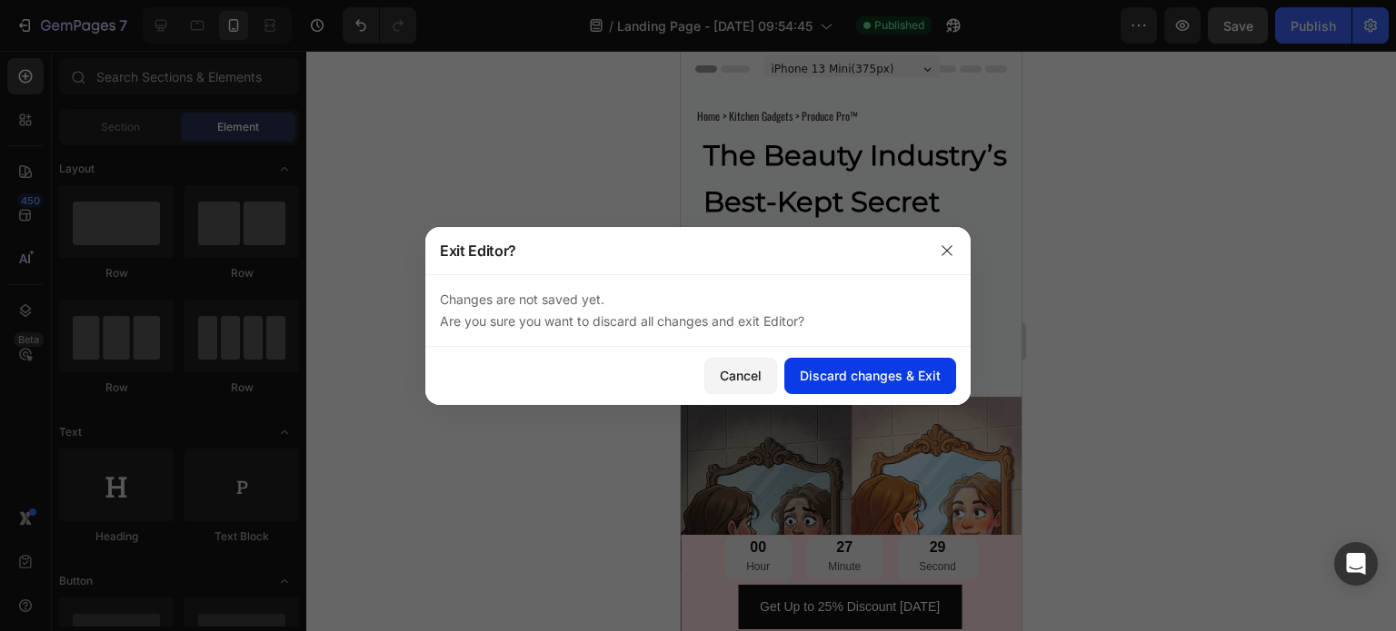
click at [838, 381] on div "Discard changes & Exit" at bounding box center [870, 375] width 141 height 19
